Goal: Information Seeking & Learning: Learn about a topic

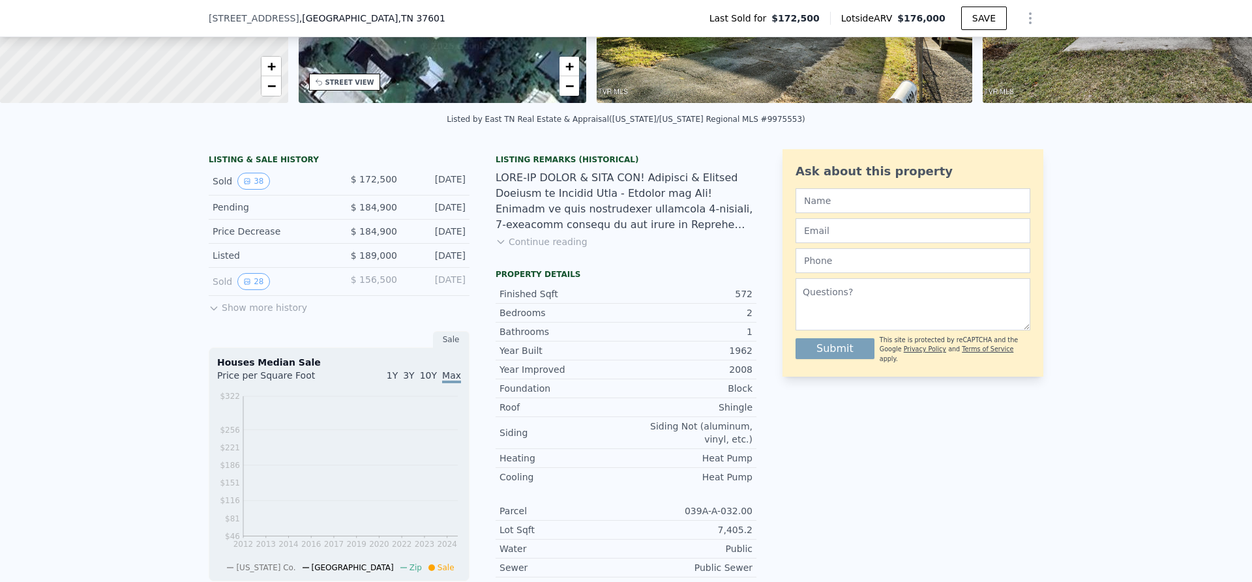
scroll to position [322, 0]
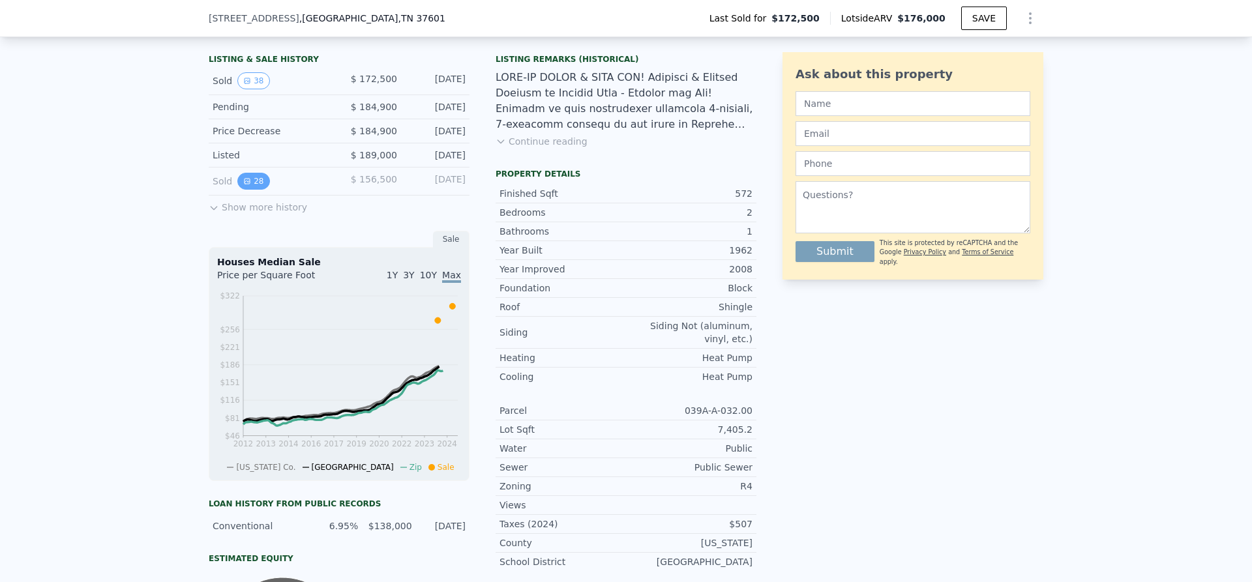
click at [245, 186] on button "28" at bounding box center [253, 181] width 32 height 17
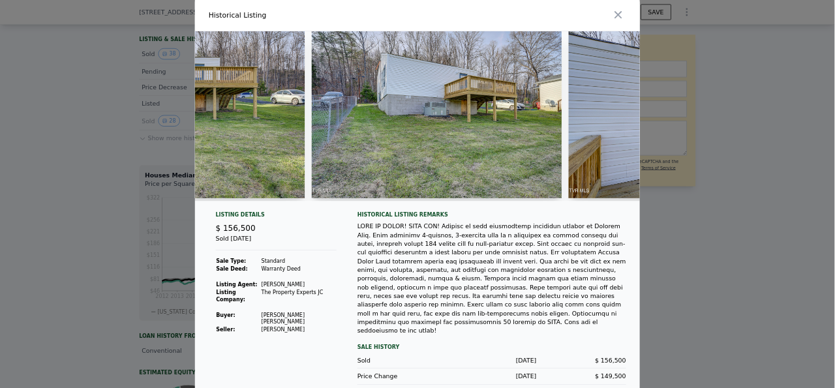
scroll to position [0, 3296]
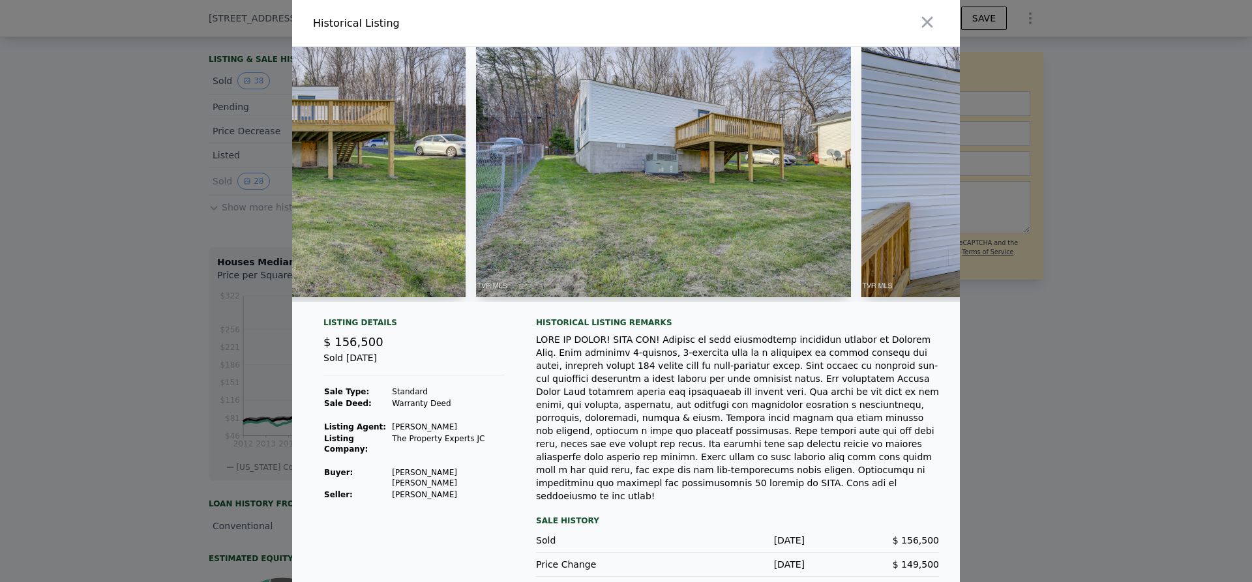
click at [639, 233] on img at bounding box center [663, 172] width 375 height 250
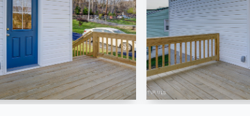
scroll to position [104, 0]
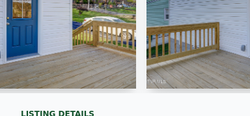
drag, startPoint x: 106, startPoint y: 93, endPoint x: 94, endPoint y: 93, distance: 11.7
click at [94, 93] on div at bounding box center [125, 18] width 250 height 172
click at [102, 92] on div at bounding box center [125, 12] width 250 height 161
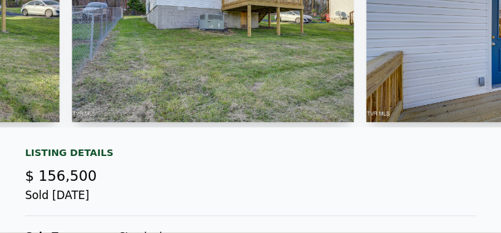
scroll to position [0, 0]
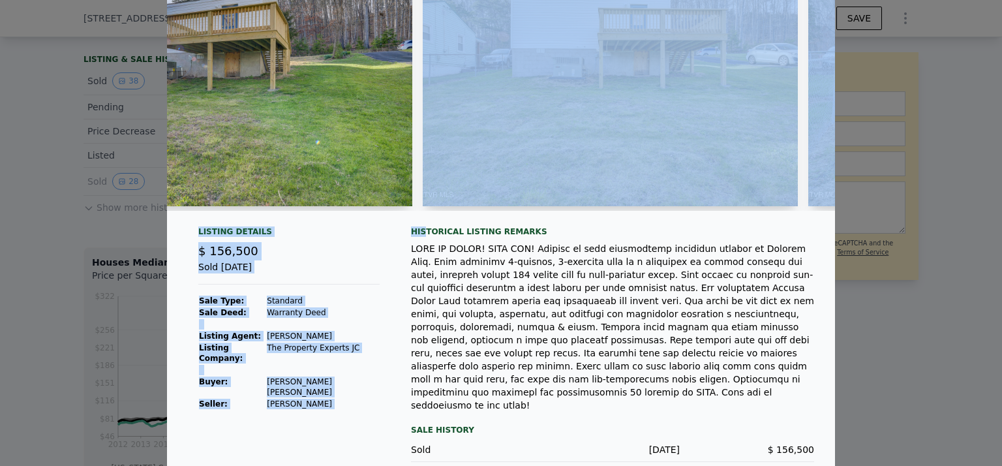
click at [418, 229] on div "Listing Details $ 156,500 Sold [DATE] Sale Type: Standard Sale Deed: Warranty D…" at bounding box center [501, 231] width 668 height 551
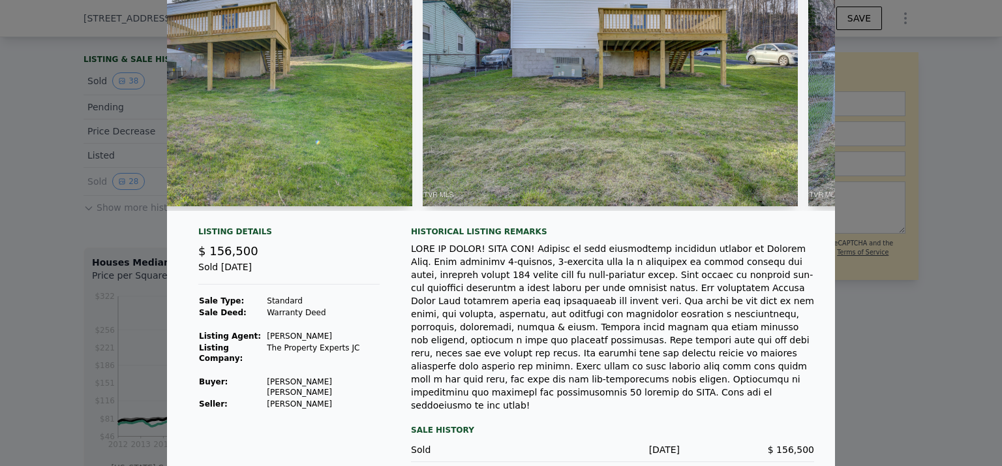
click at [469, 274] on div at bounding box center [612, 327] width 403 height 170
drag, startPoint x: 404, startPoint y: 217, endPoint x: 389, endPoint y: 217, distance: 15.0
click at [374, 221] on div at bounding box center [501, 88] width 668 height 265
click at [393, 217] on div at bounding box center [501, 88] width 668 height 265
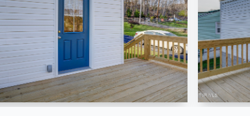
scroll to position [91, 0]
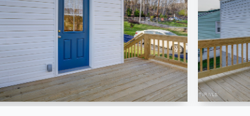
click at [99, 104] on div at bounding box center [71, 25] width 234 height 161
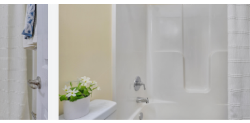
scroll to position [13, 0]
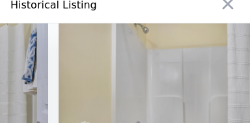
click at [233, 3] on icon "button" at bounding box center [228, 4] width 18 height 18
